Goal: Navigation & Orientation: Understand site structure

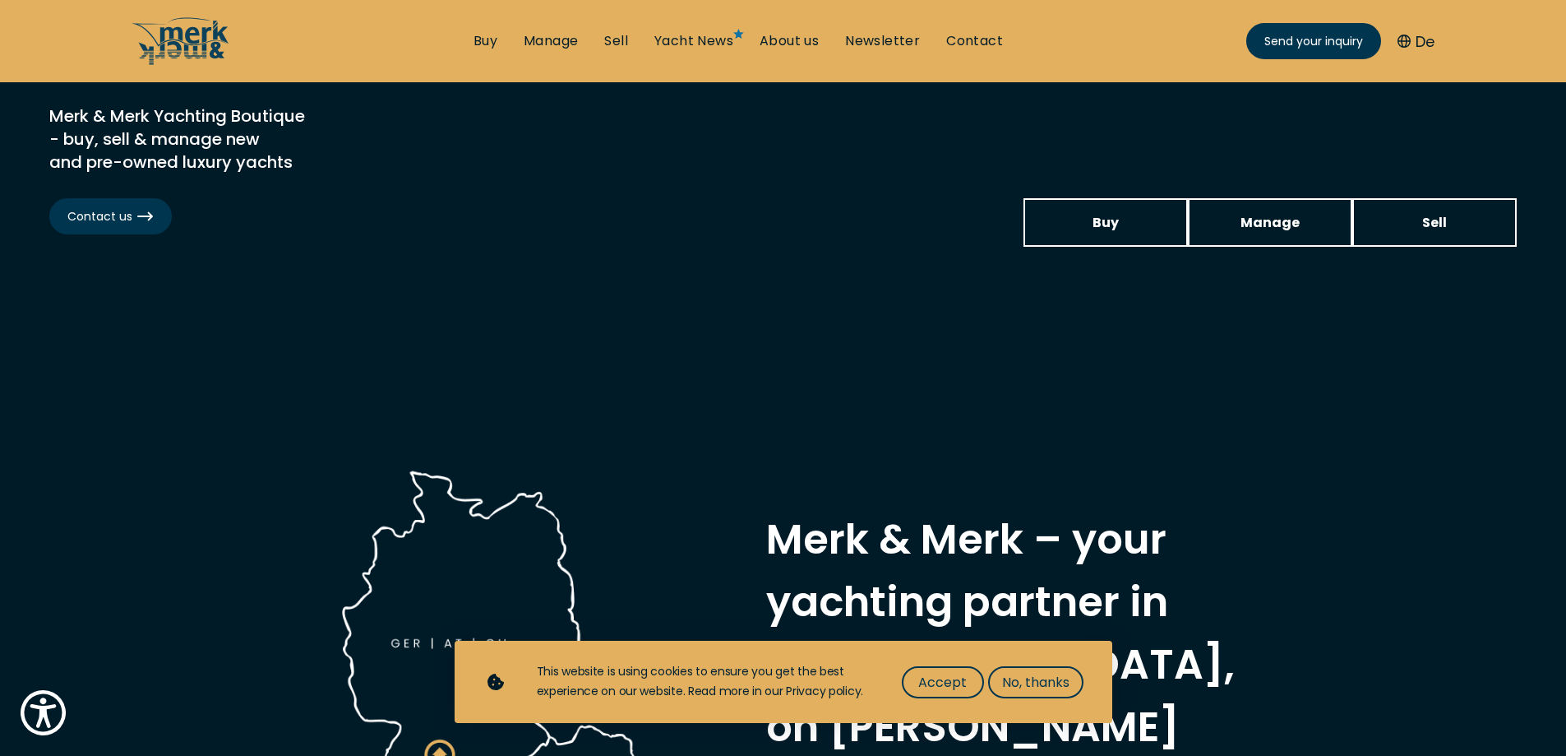
scroll to position [411, 0]
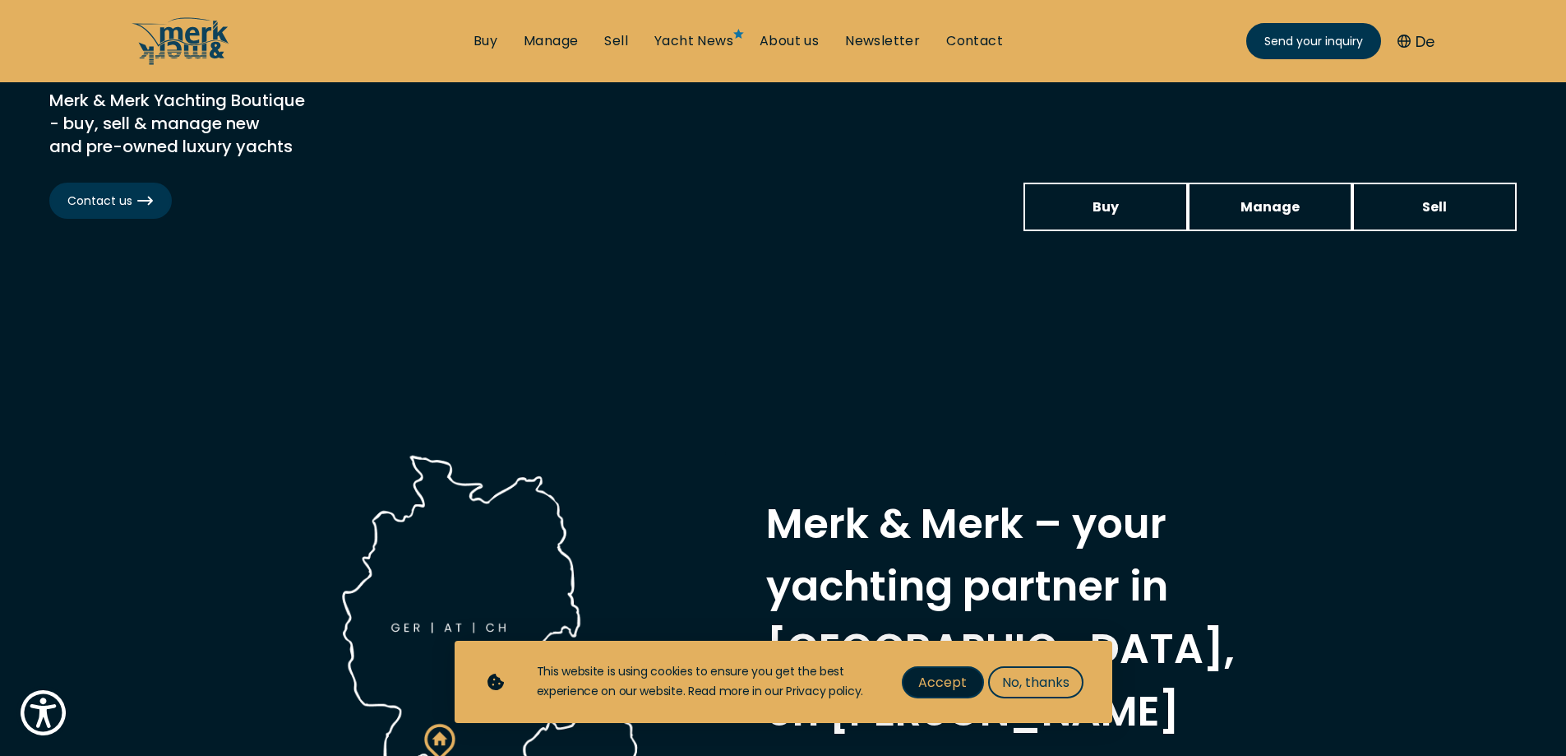
click at [946, 681] on span "Accept" at bounding box center [942, 682] width 49 height 21
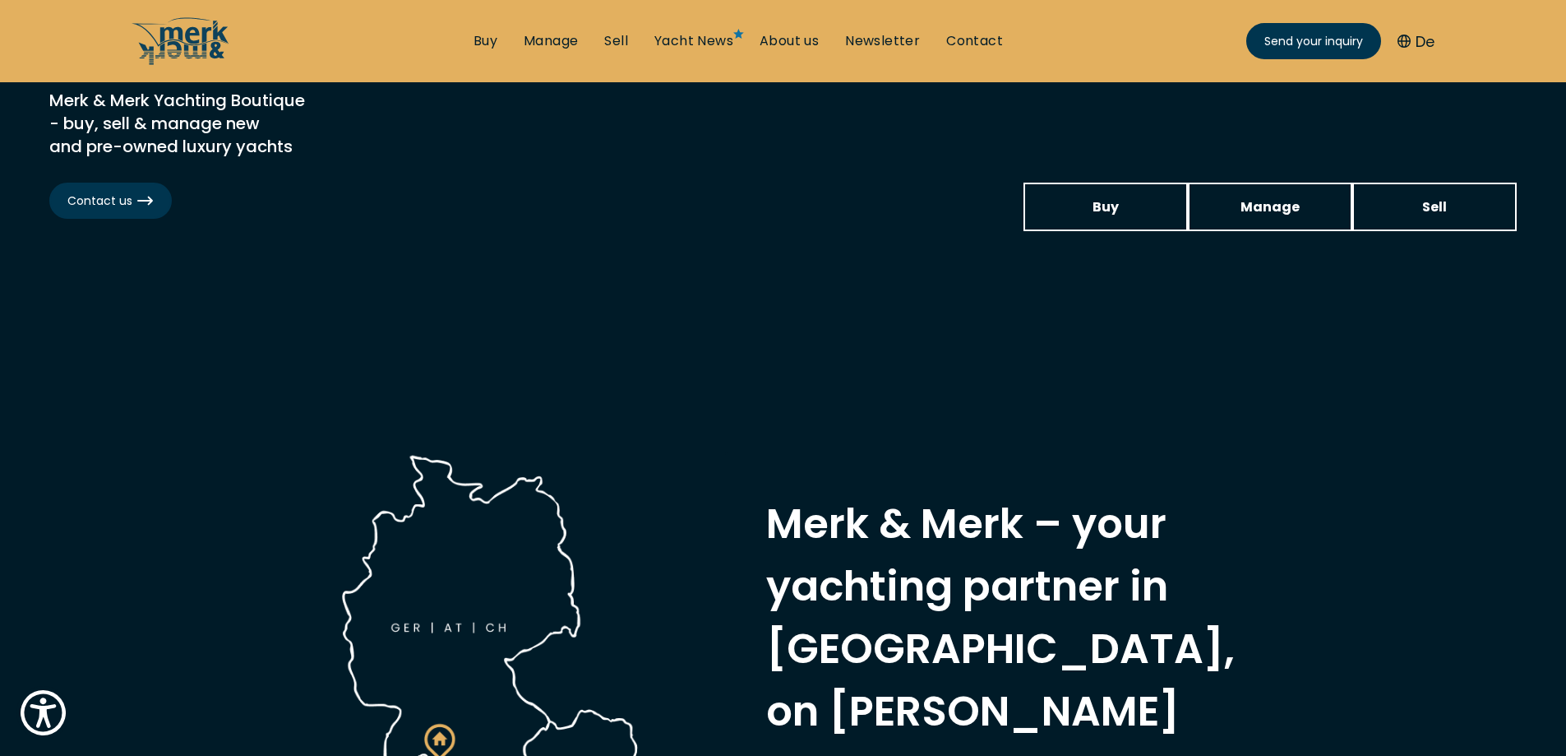
click at [1403, 37] on icon "De" at bounding box center [1404, 41] width 13 height 13
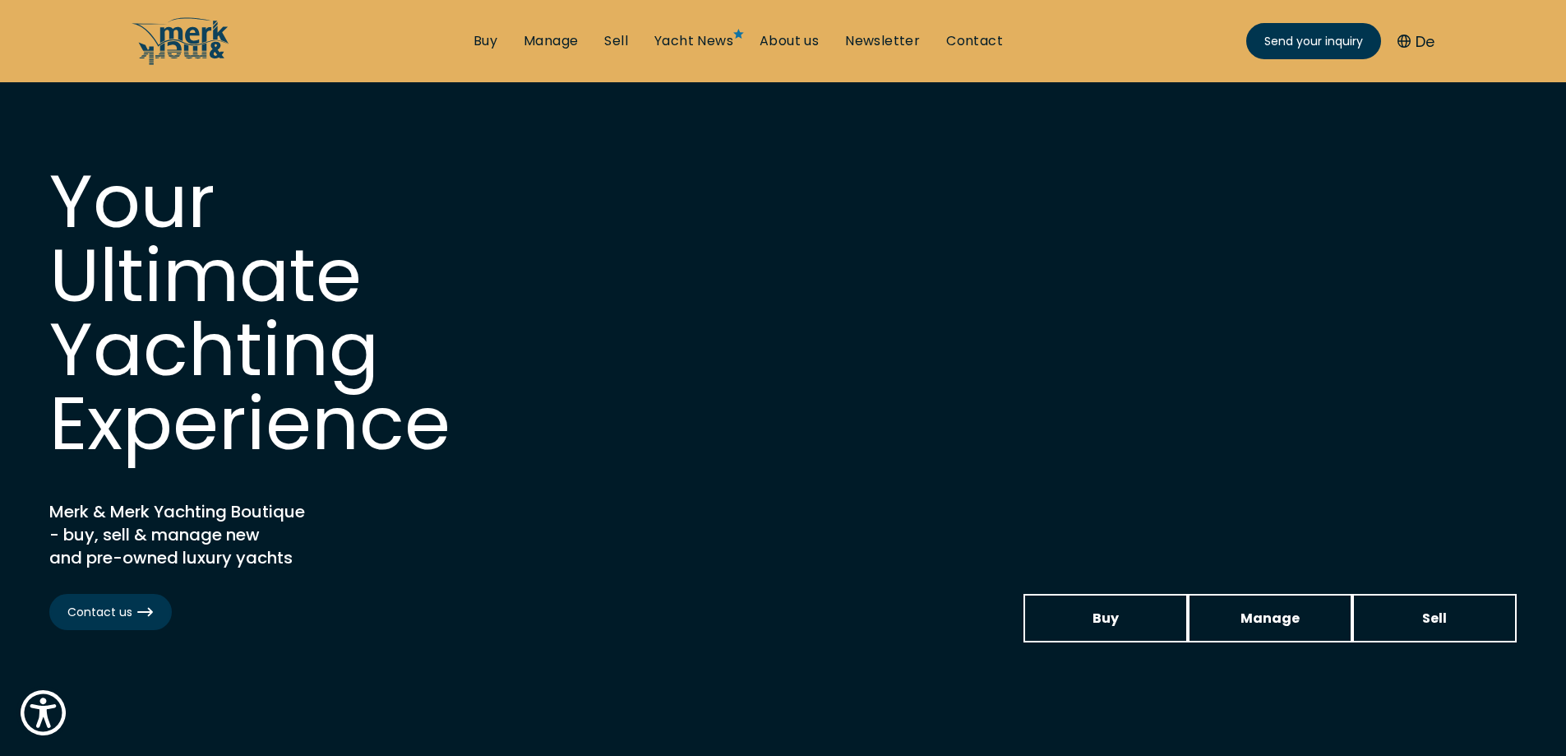
click at [1413, 42] on button "De" at bounding box center [1416, 41] width 37 height 22
